Goal: Communication & Community: Answer question/provide support

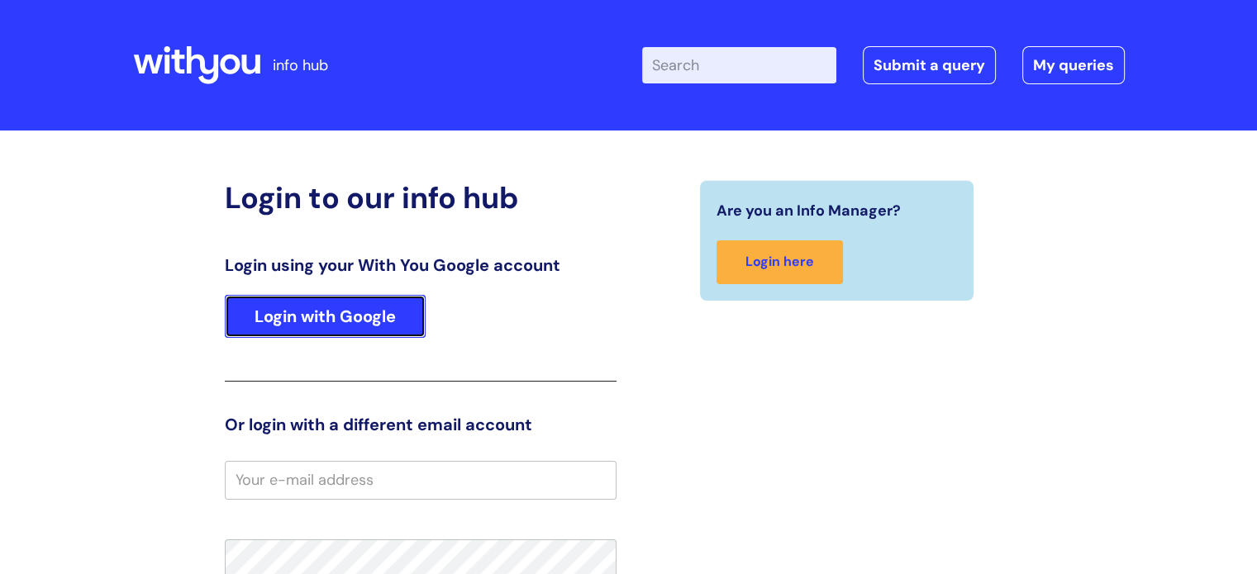
click at [408, 308] on link "Login with Google" at bounding box center [325, 316] width 201 height 43
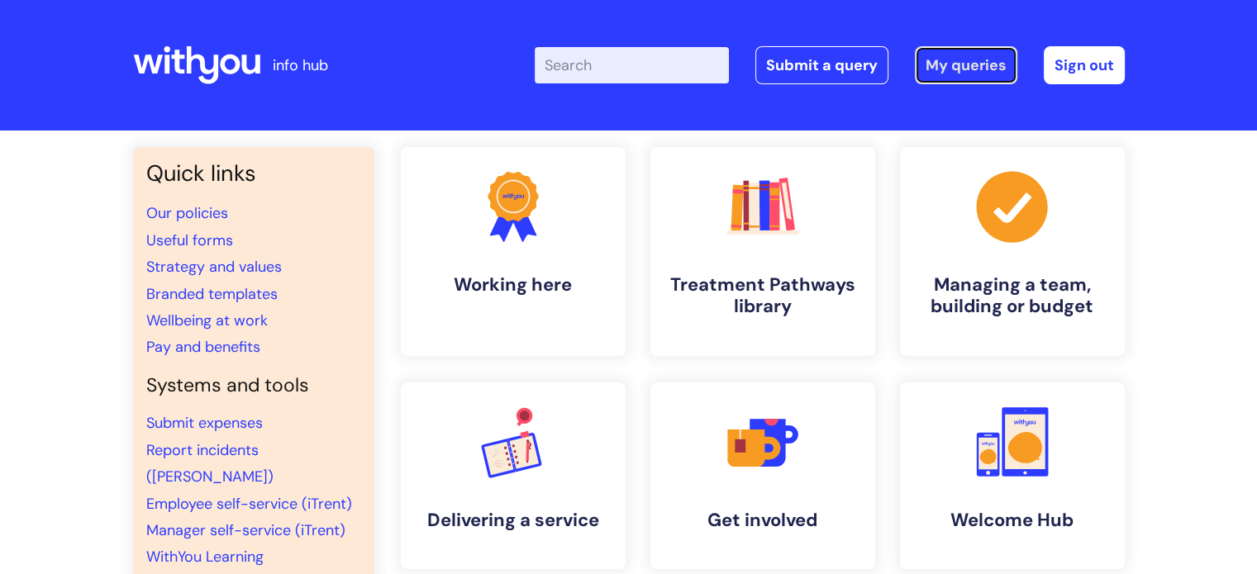
click at [955, 67] on link "My queries" at bounding box center [966, 65] width 102 height 38
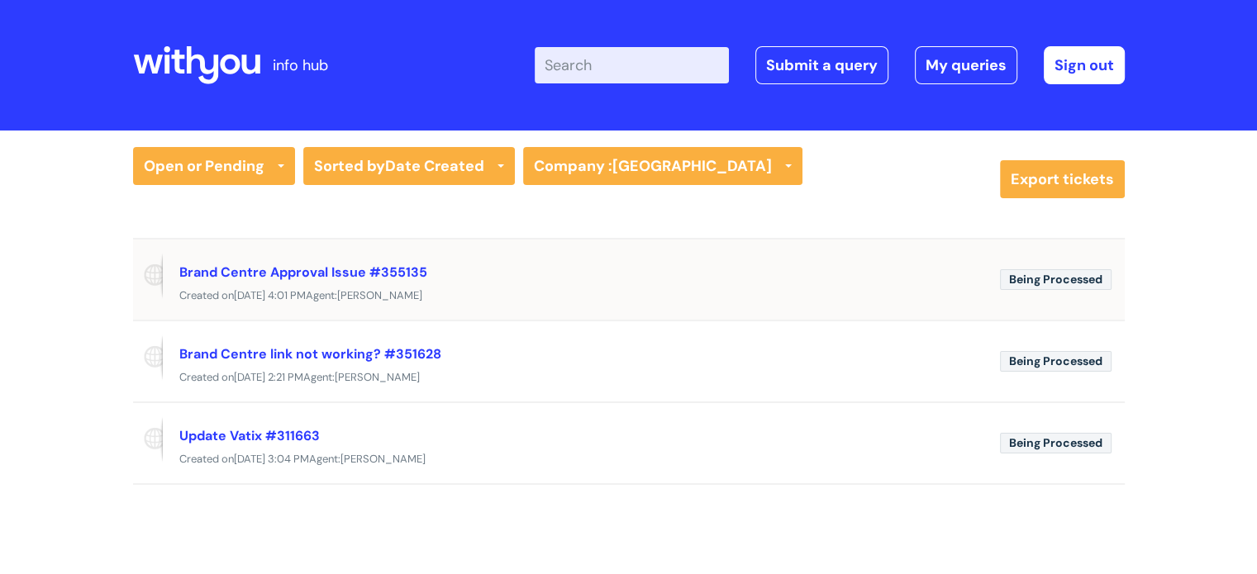
click at [602, 284] on div "Brand Centre Approval Issue #355135" at bounding box center [583, 272] width 808 height 26
click at [367, 270] on link "Brand Centre Approval Issue #355135" at bounding box center [303, 272] width 248 height 17
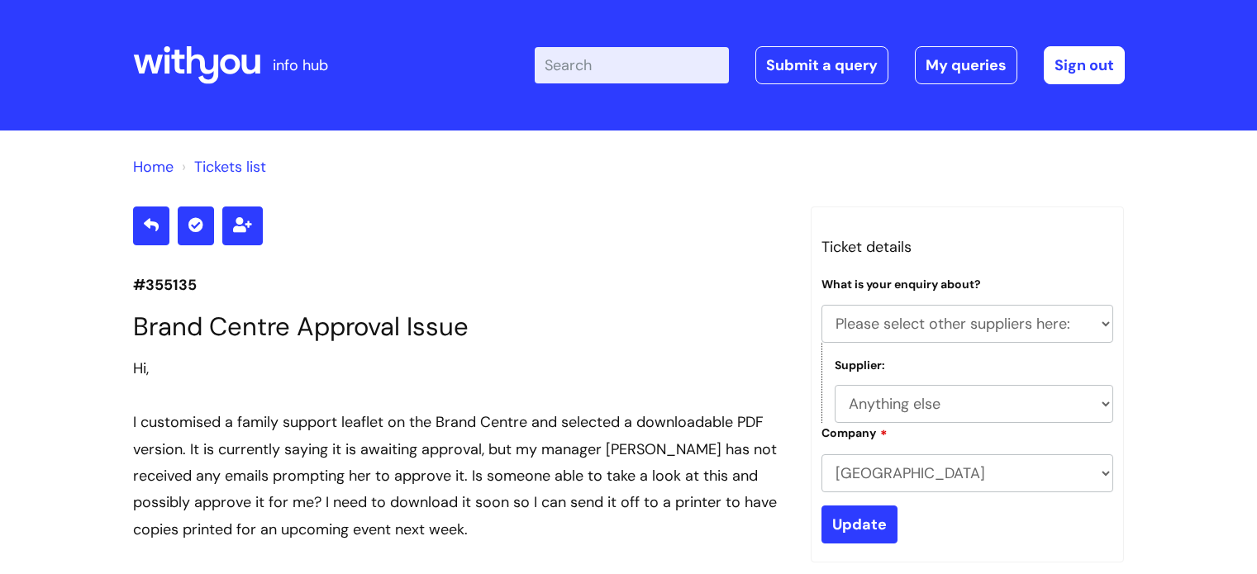
select select "Please select other suppliers here:"
select select "Anything else"
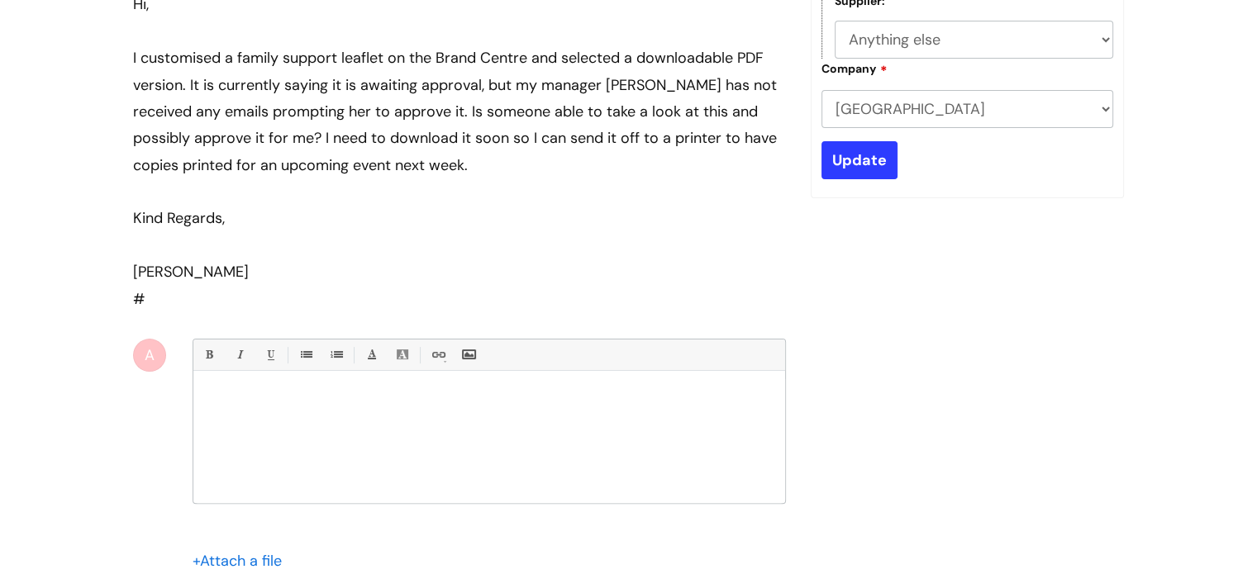
scroll to position [393, 0]
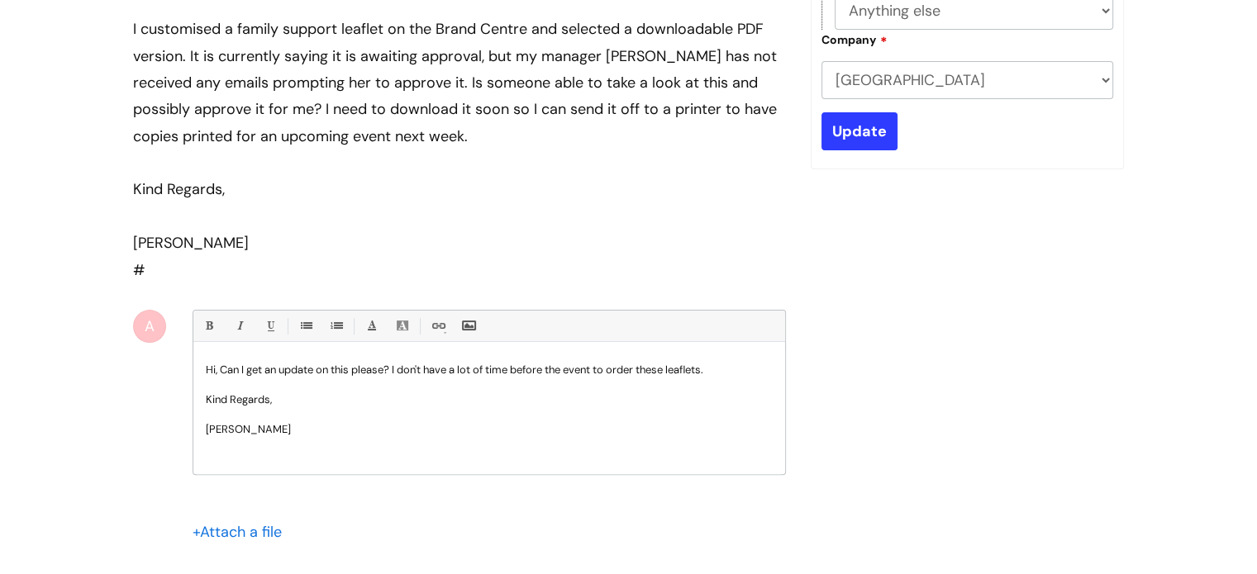
click at [222, 369] on p "Hi, Can I get an update on this please? I don't have a lot of time before the e…" at bounding box center [489, 370] width 567 height 15
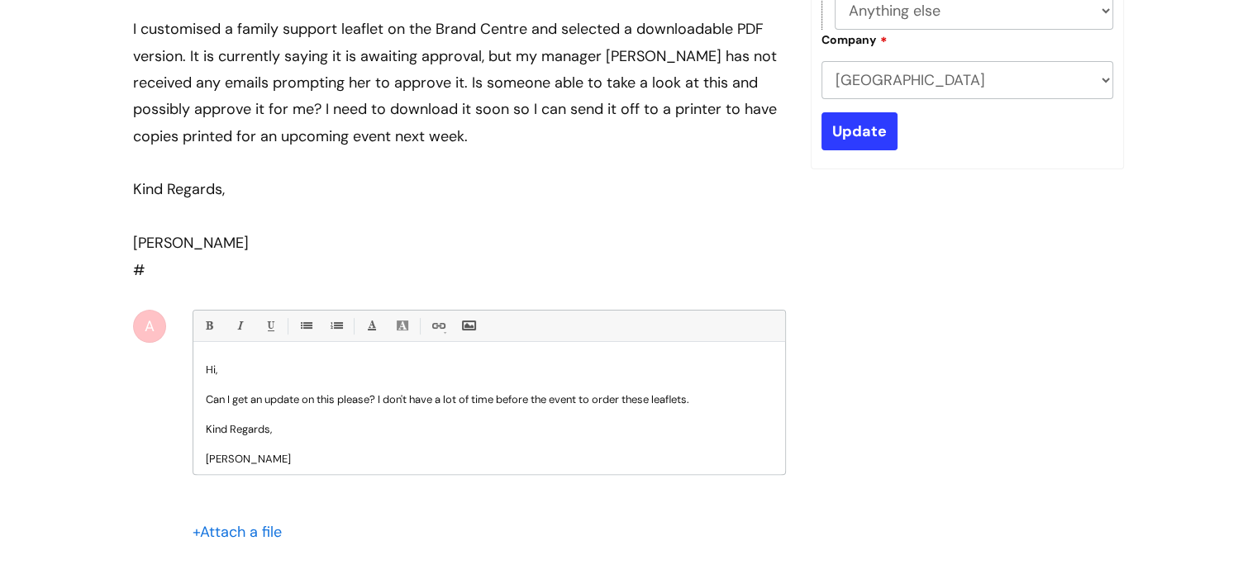
drag, startPoint x: 224, startPoint y: 399, endPoint x: 247, endPoint y: 383, distance: 28.4
click at [222, 399] on p "Can I get an update on this please? I don't have a lot of time before the event…" at bounding box center [489, 400] width 567 height 15
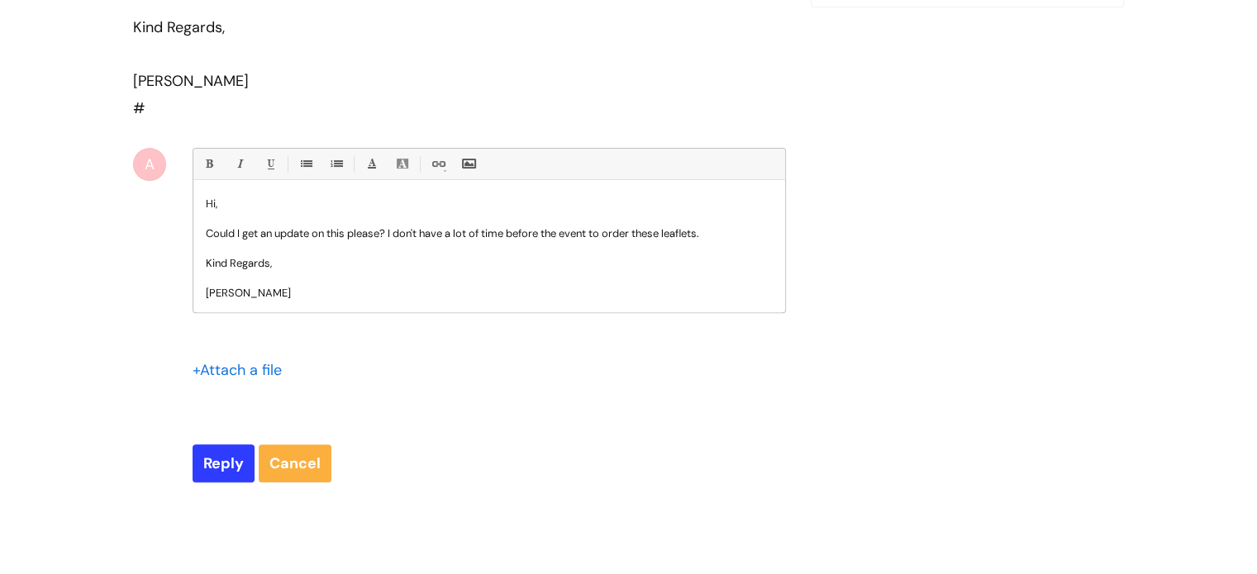
scroll to position [559, 0]
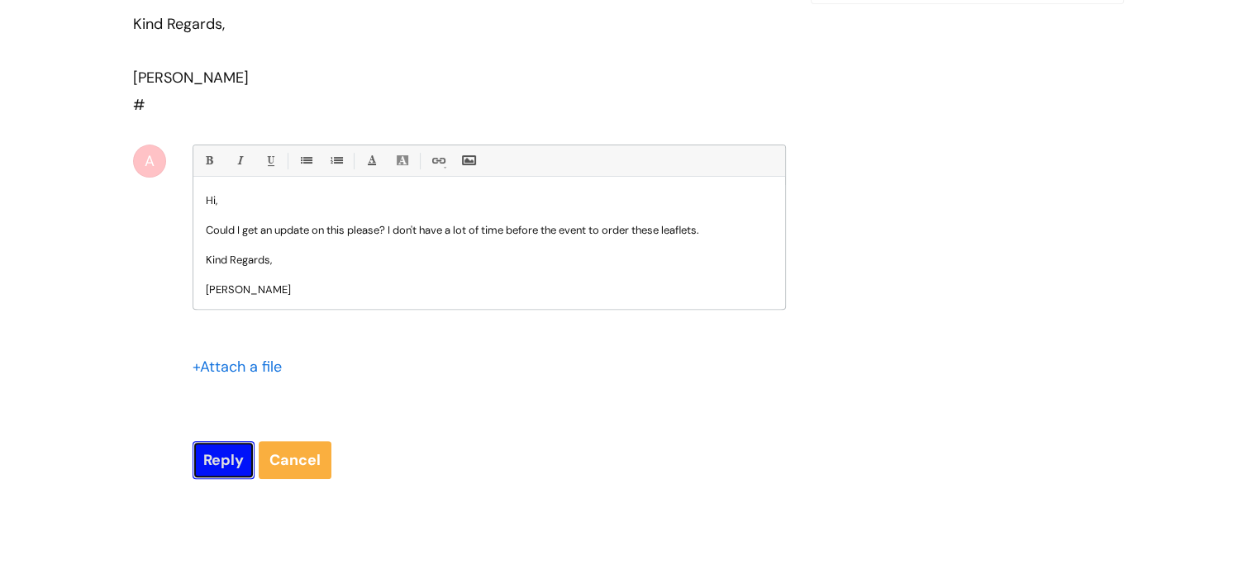
click at [221, 454] on input "Reply" at bounding box center [224, 460] width 62 height 38
type input "Please Wait..."
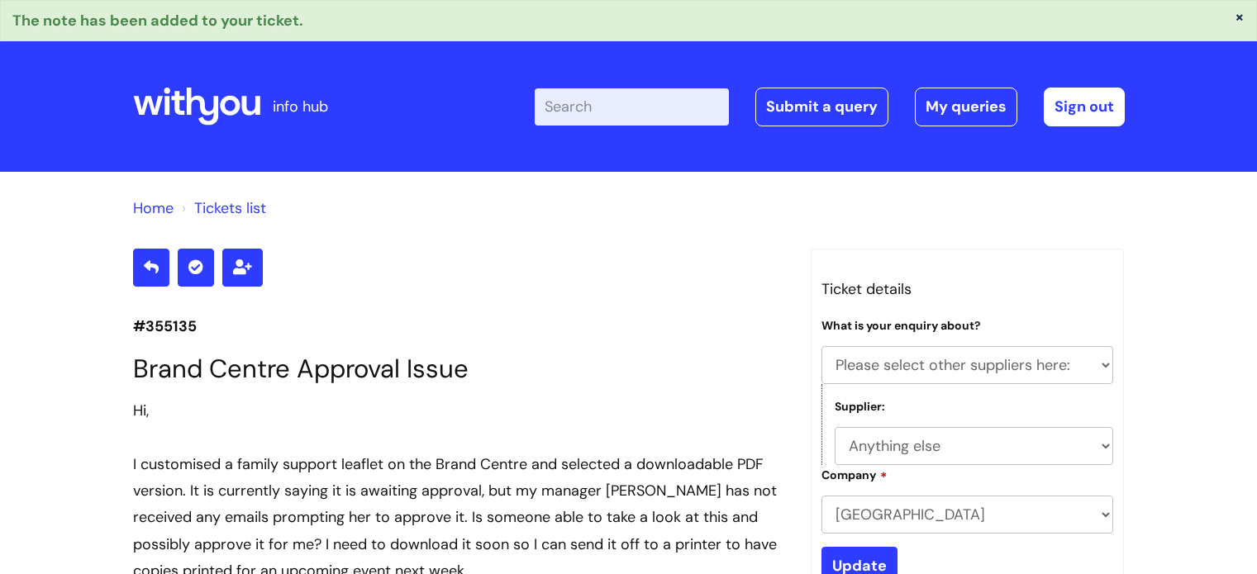
select select "Please select other suppliers here:"
select select "Anything else"
